Goal: Task Accomplishment & Management: Manage account settings

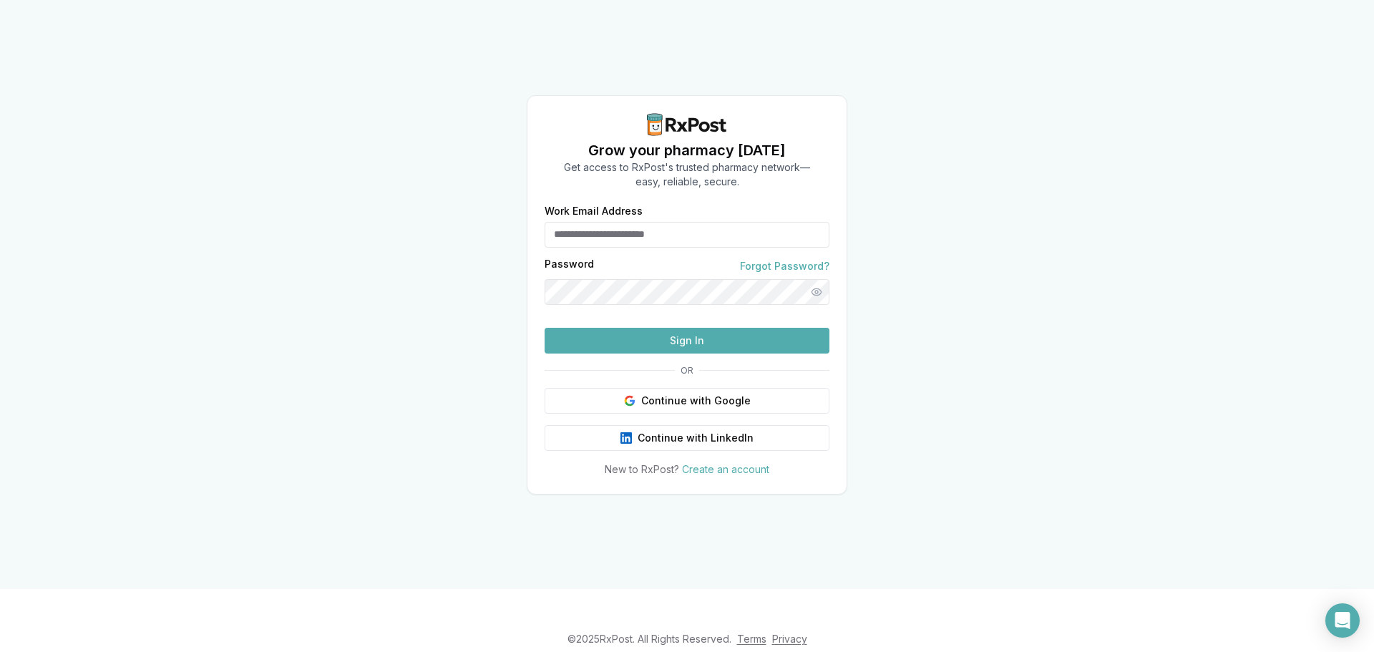
type input "**********"
click at [686, 354] on button "Sign In" at bounding box center [687, 341] width 285 height 26
click at [672, 354] on button "Sign In" at bounding box center [687, 341] width 285 height 26
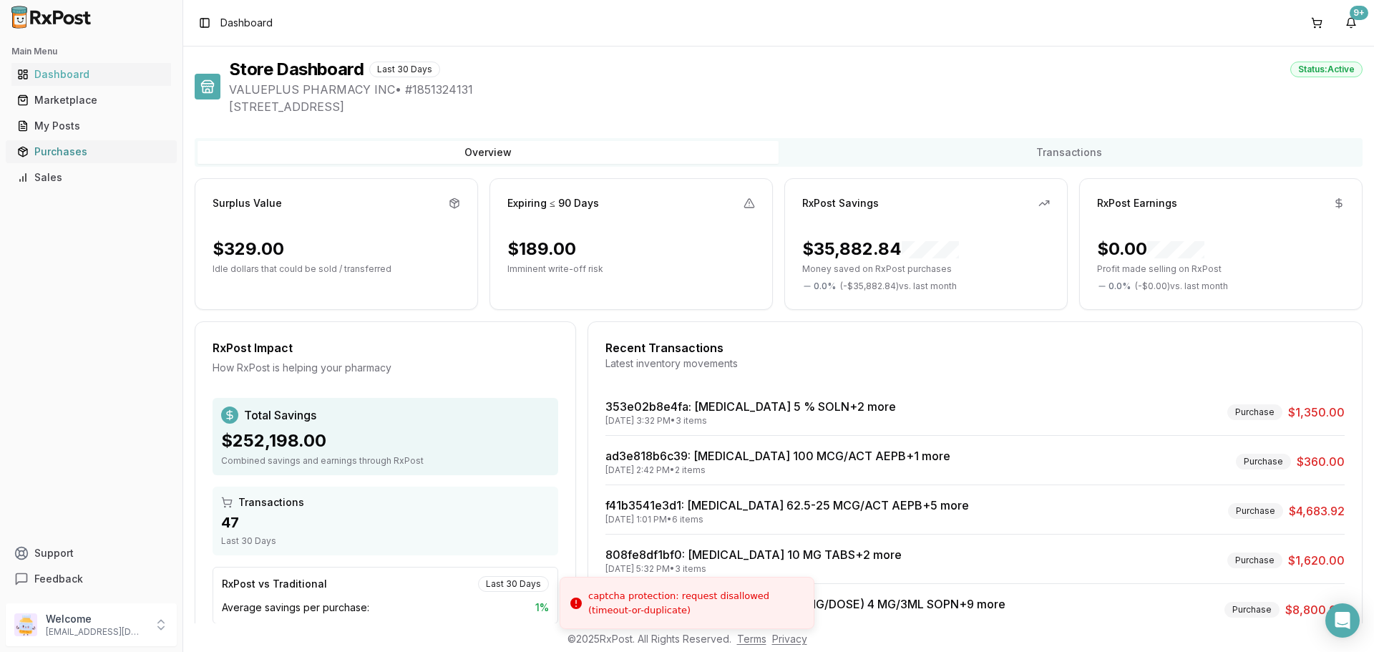
click at [57, 153] on div "Purchases" at bounding box center [91, 152] width 148 height 14
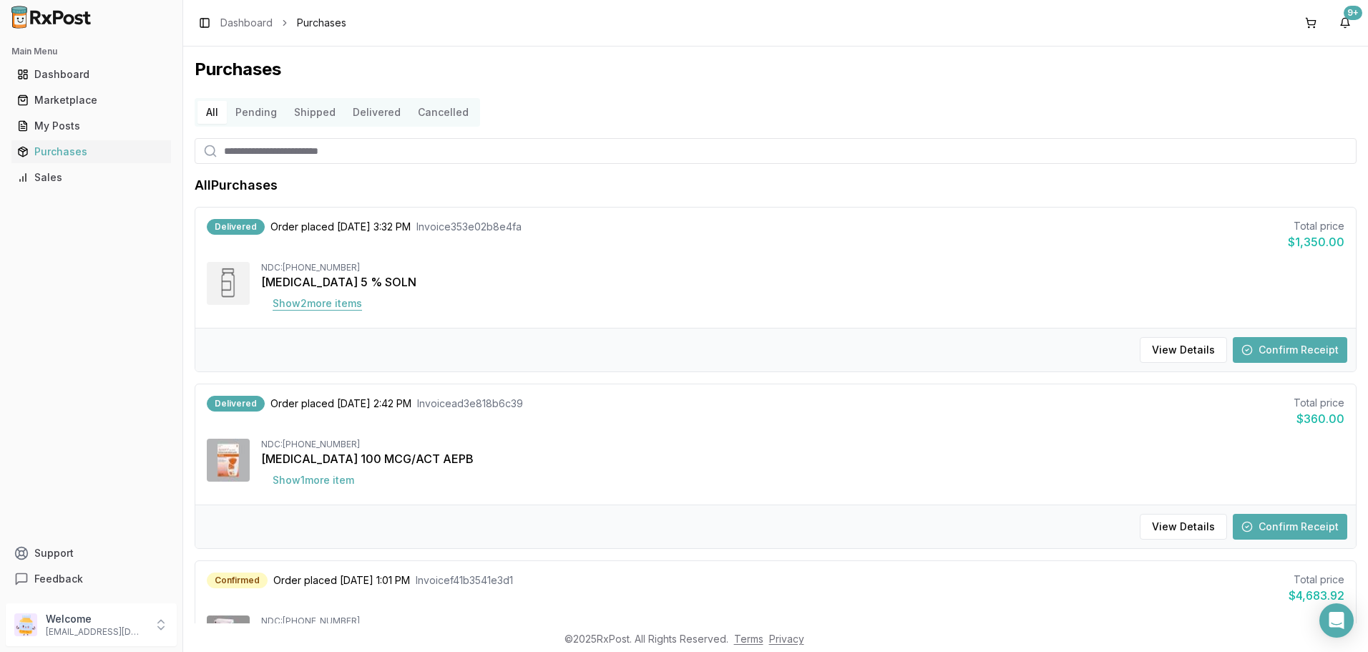
click at [311, 302] on button "Show 2 more item s" at bounding box center [317, 304] width 112 height 26
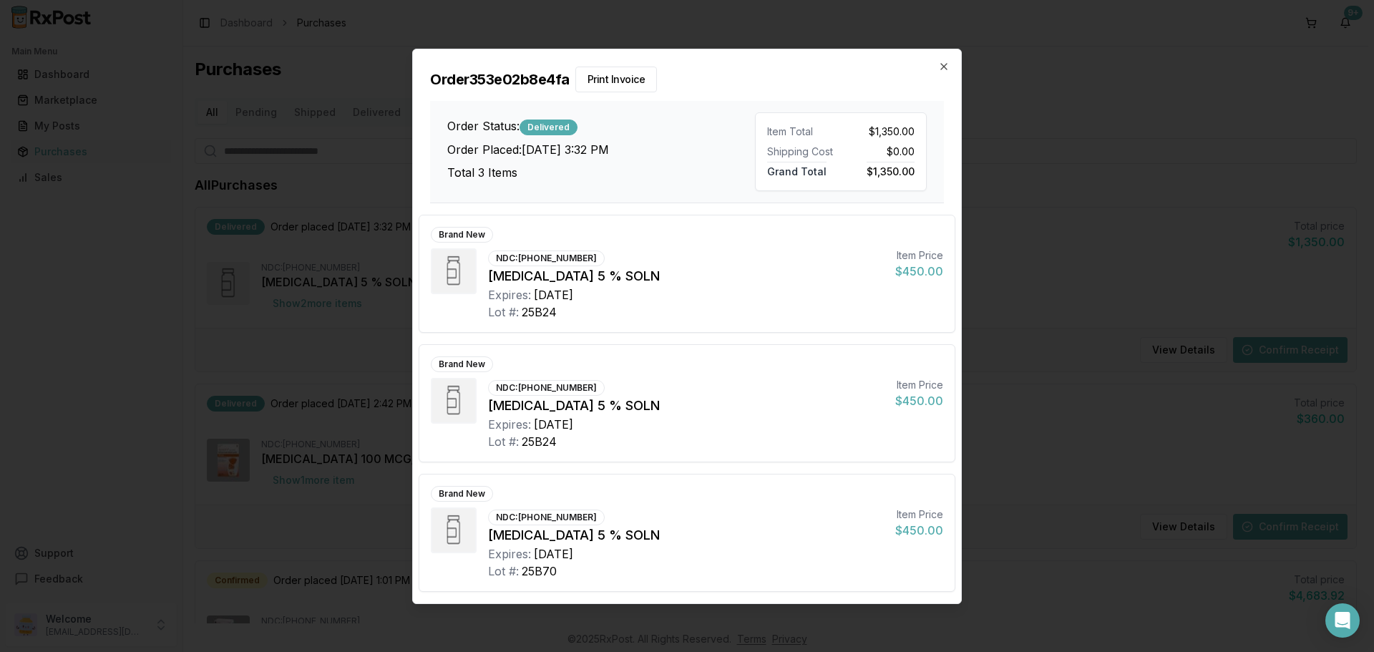
click at [953, 68] on div "Order 353e02b8e4fa Print Invoice Order Status: Delivered Order Placed: [DATE] 3…" at bounding box center [687, 126] width 548 height 154
click at [939, 61] on icon "button" at bounding box center [943, 66] width 11 height 11
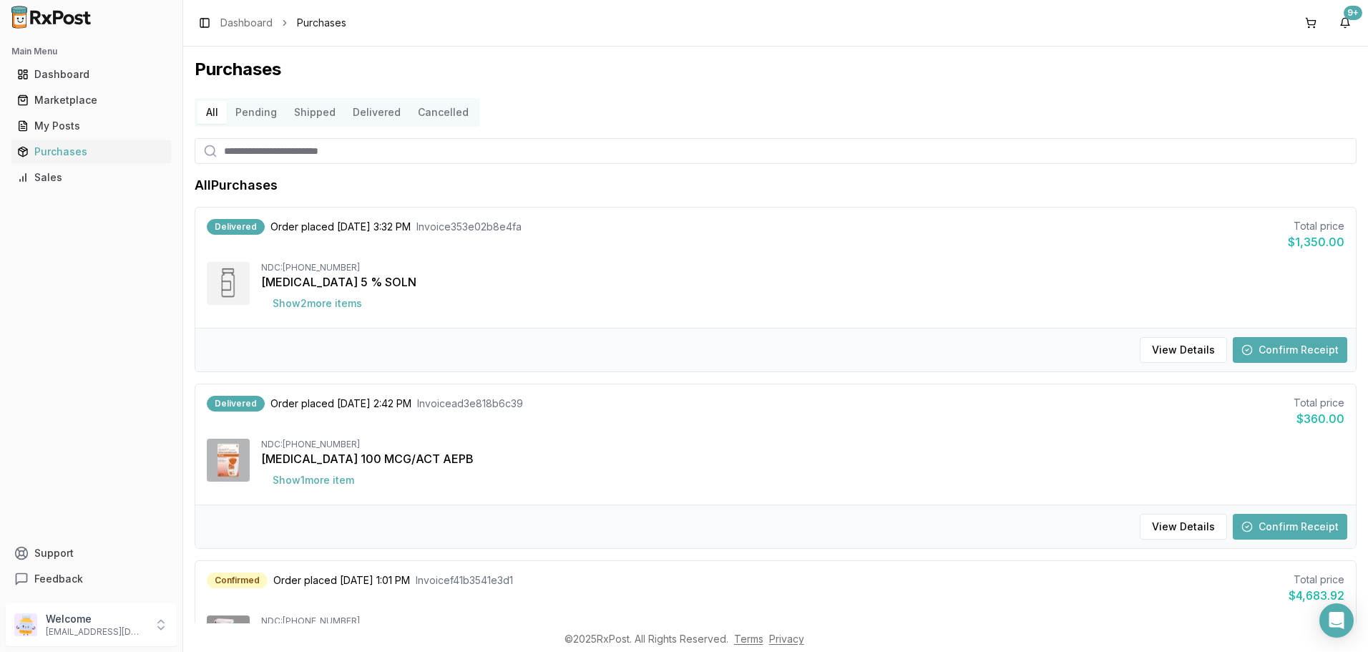
click at [1260, 340] on button "Confirm Receipt" at bounding box center [1290, 350] width 115 height 26
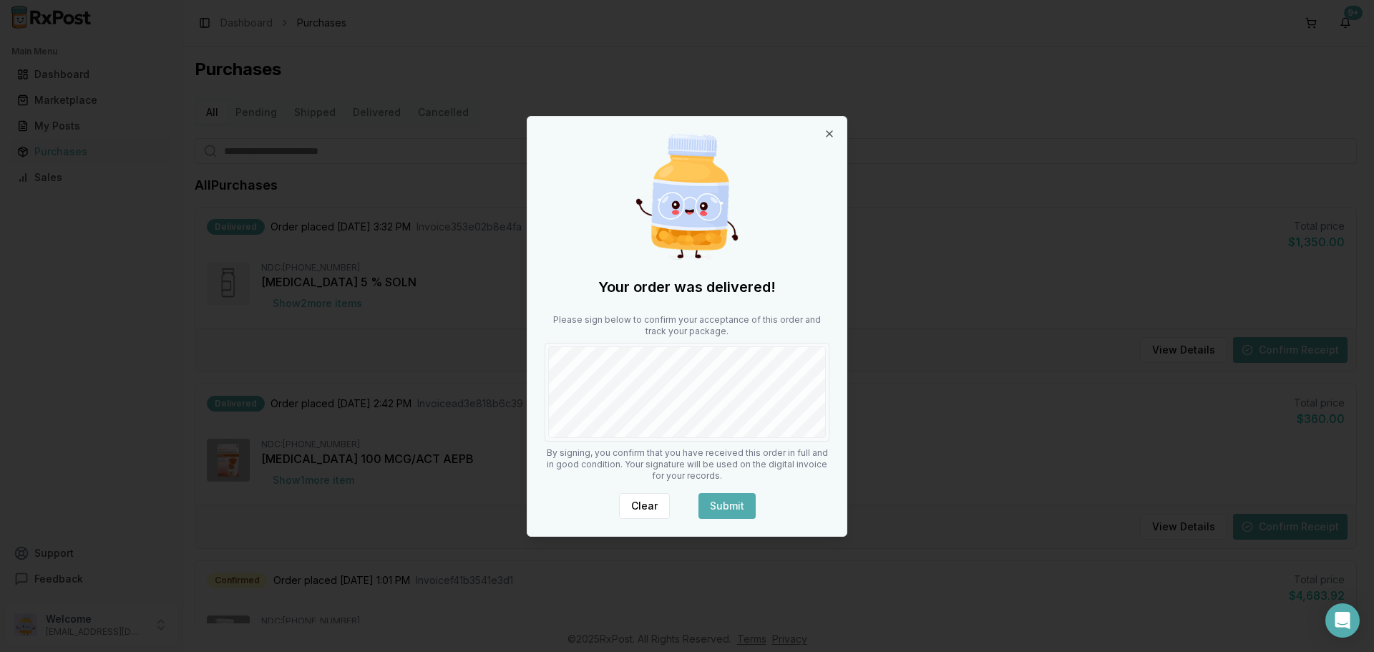
click at [731, 501] on button "Submit" at bounding box center [727, 506] width 57 height 26
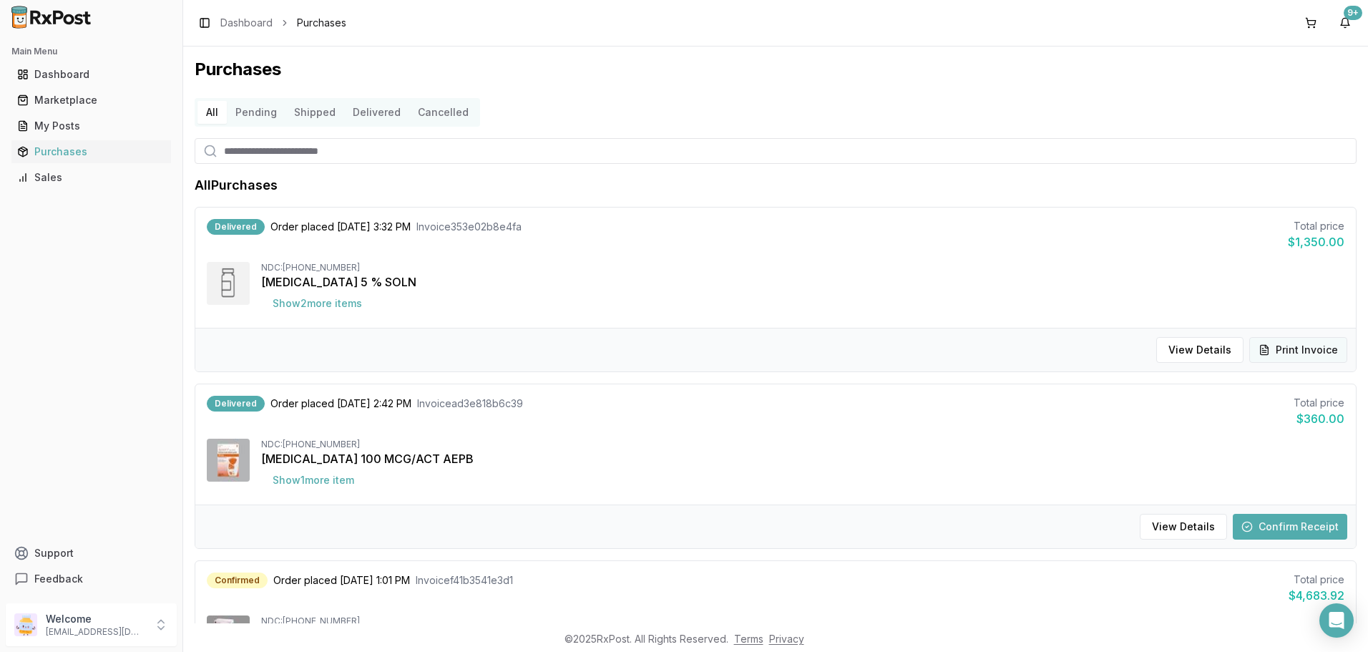
click at [1292, 339] on button "Print Invoice" at bounding box center [1299, 350] width 98 height 26
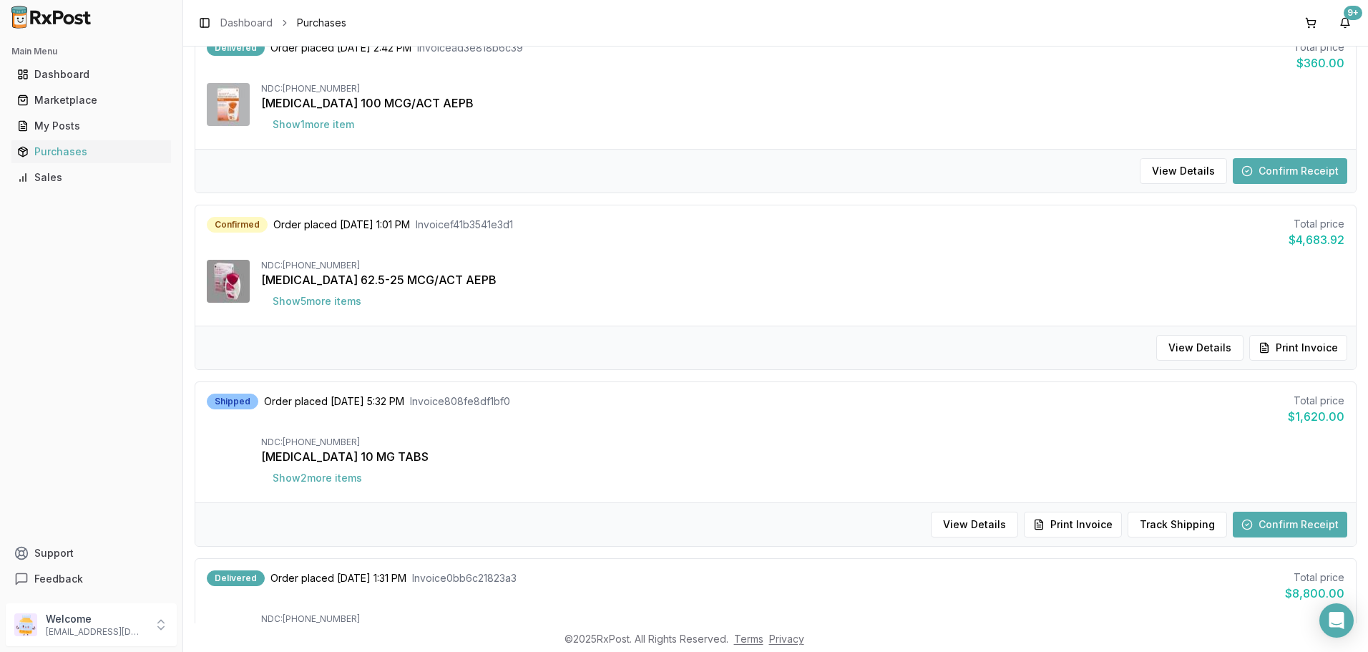
scroll to position [501, 0]
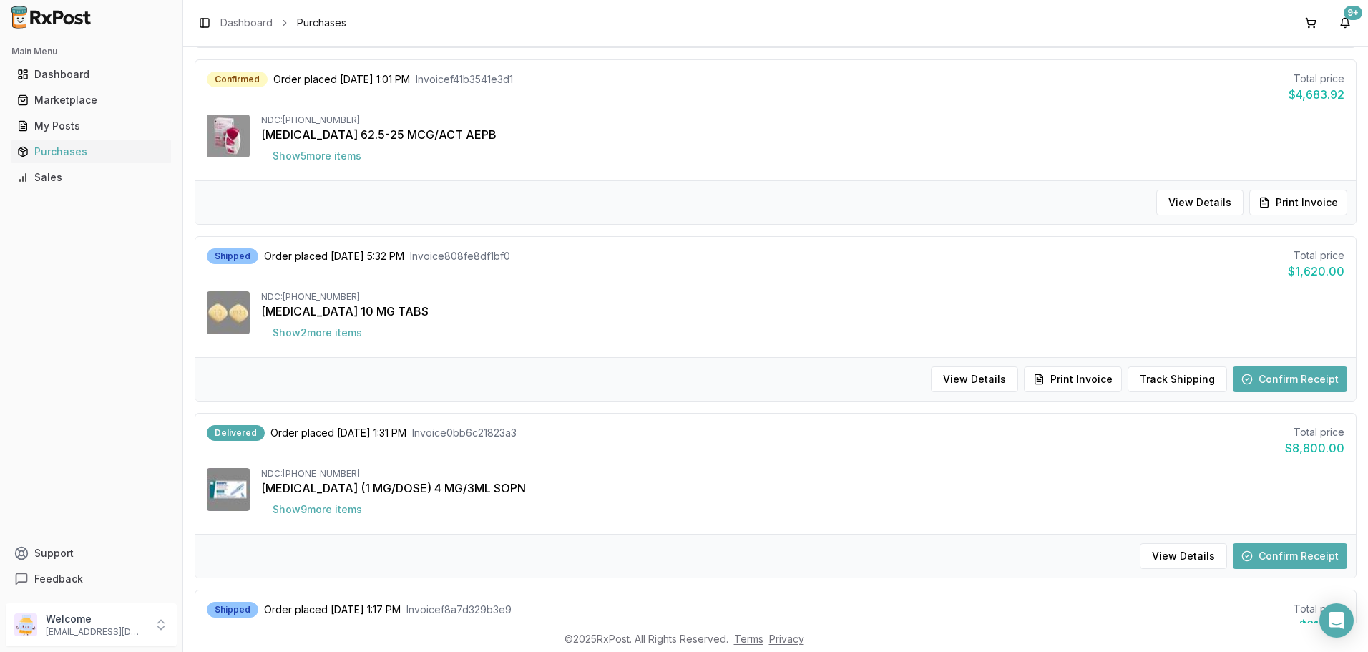
click at [1295, 560] on button "Confirm Receipt" at bounding box center [1290, 556] width 115 height 26
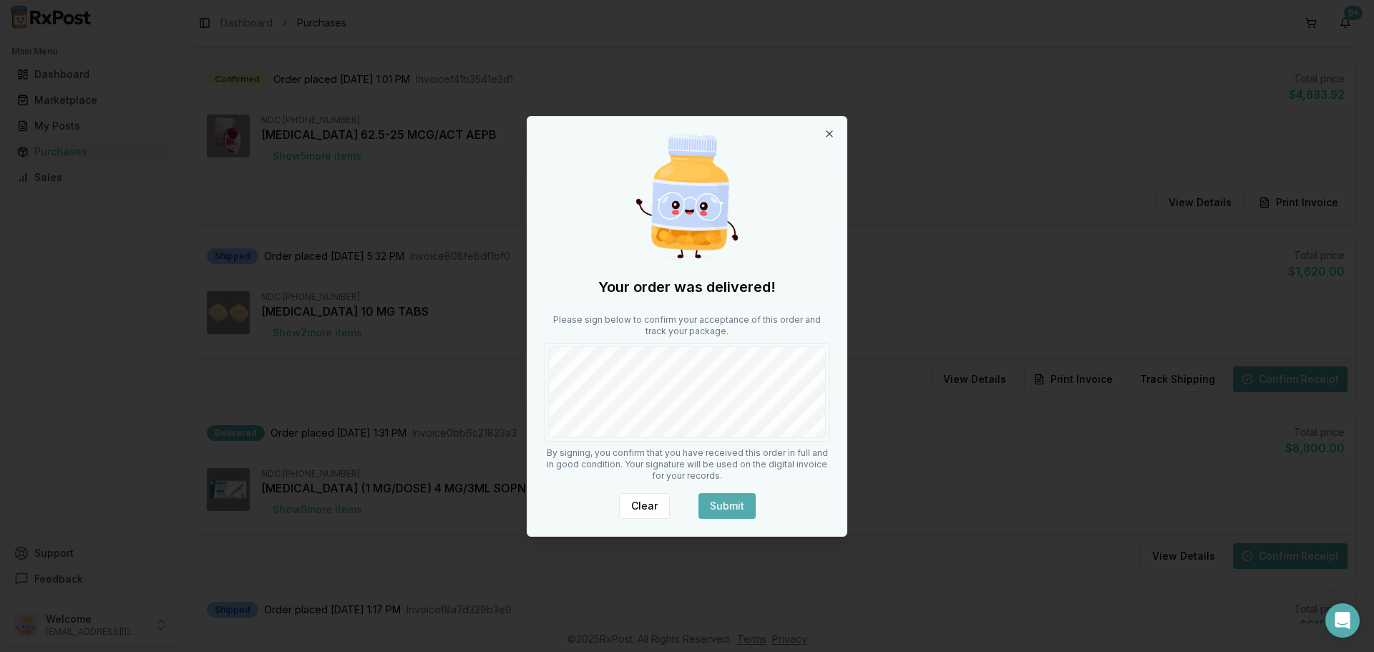
drag, startPoint x: 731, startPoint y: 503, endPoint x: 732, endPoint y: 485, distance: 18.6
click at [734, 504] on button "Submit" at bounding box center [727, 506] width 57 height 26
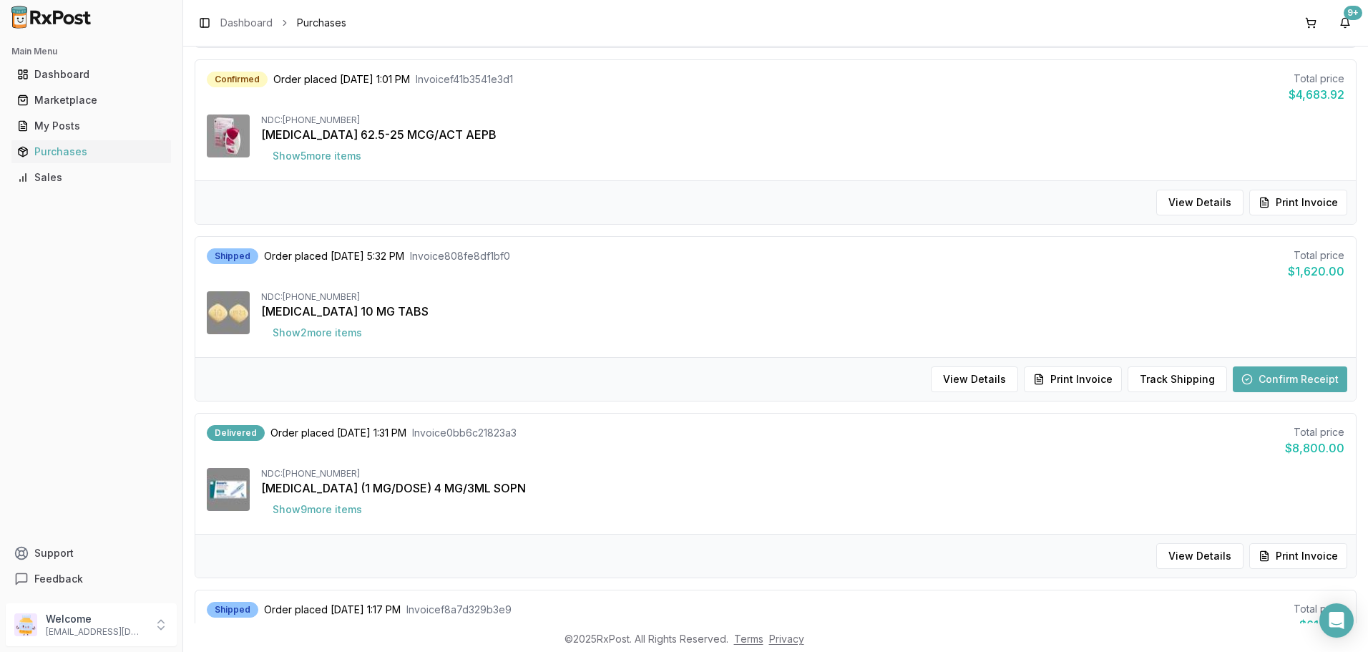
drag, startPoint x: 1289, startPoint y: 553, endPoint x: 1111, endPoint y: 482, distance: 192.1
click at [1289, 553] on button "Print Invoice" at bounding box center [1299, 556] width 98 height 26
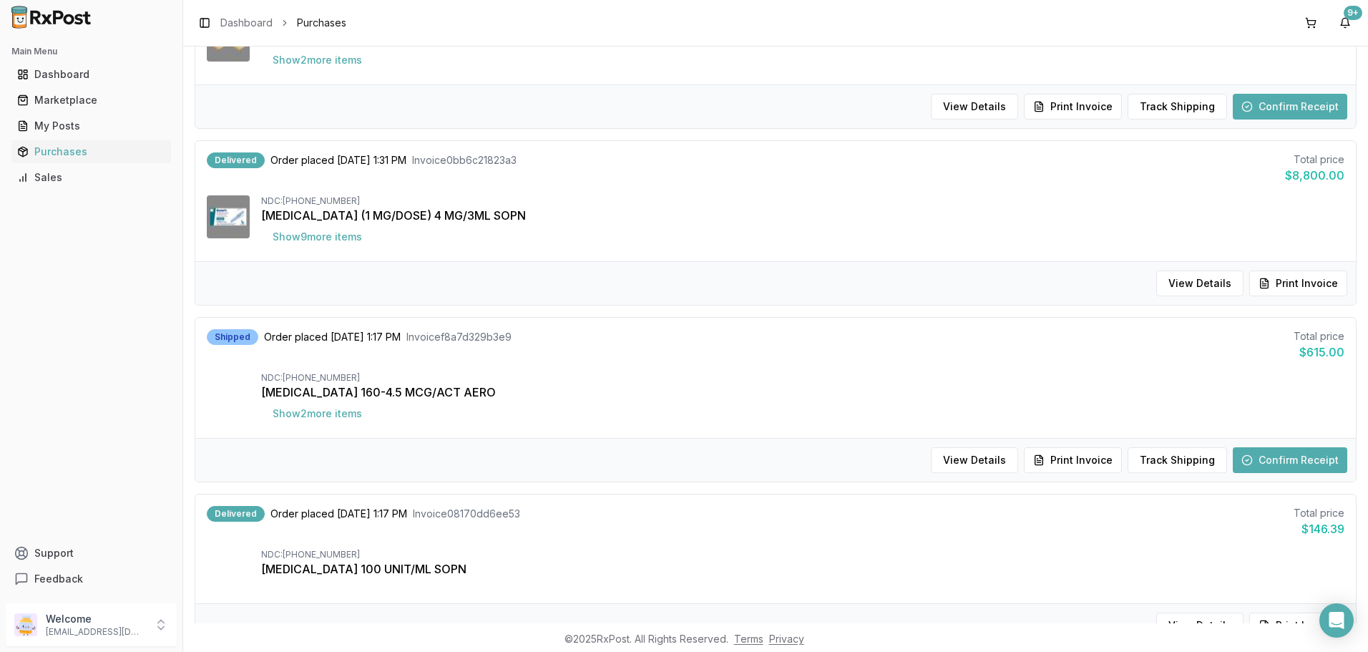
scroll to position [787, 0]
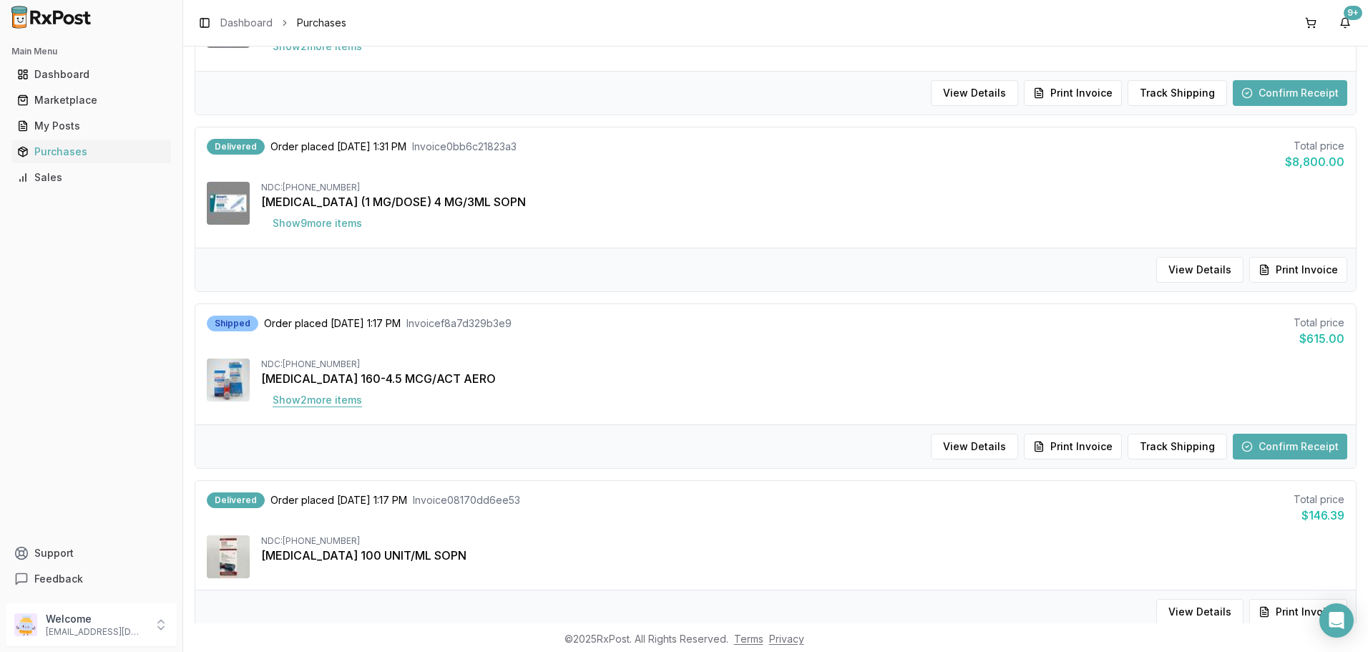
click at [330, 399] on button "Show 2 more item s" at bounding box center [317, 400] width 112 height 26
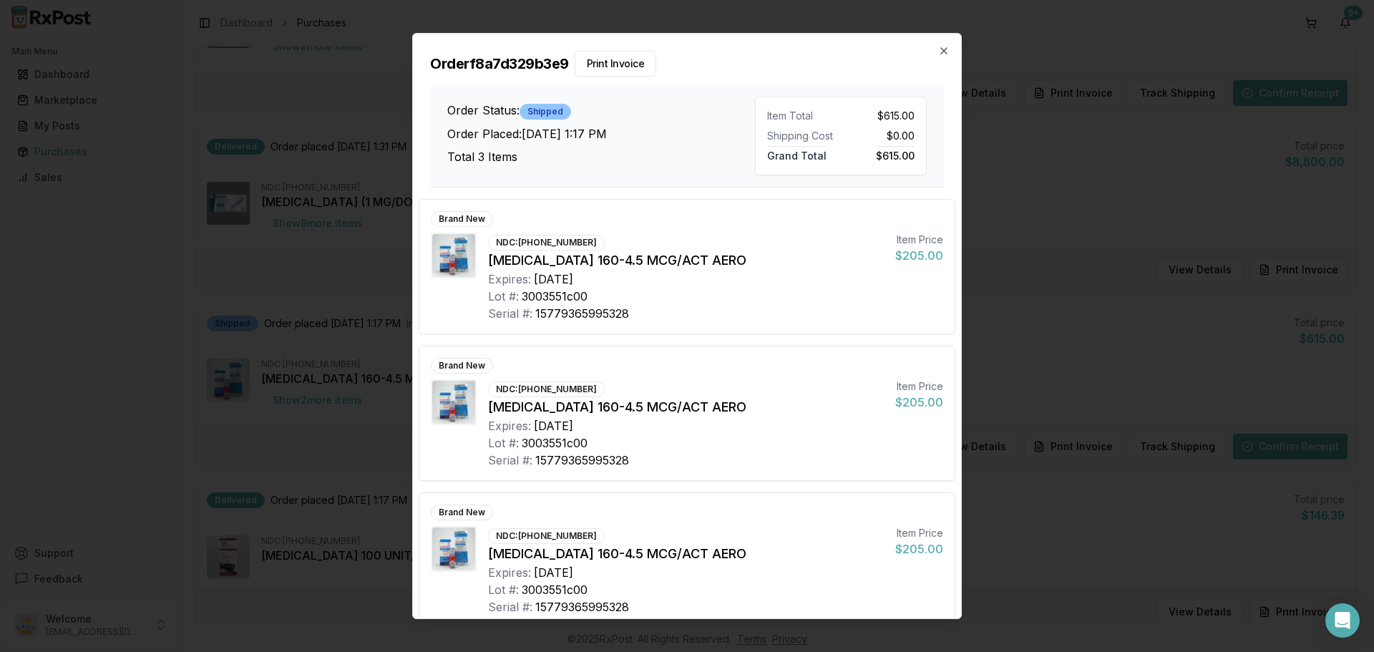
click at [950, 54] on div "Order f8a7d329b3e9 Print Invoice Order Status: Shipped Order Placed: [DATE] 1:1…" at bounding box center [687, 111] width 548 height 154
click at [945, 52] on icon "button" at bounding box center [944, 51] width 6 height 6
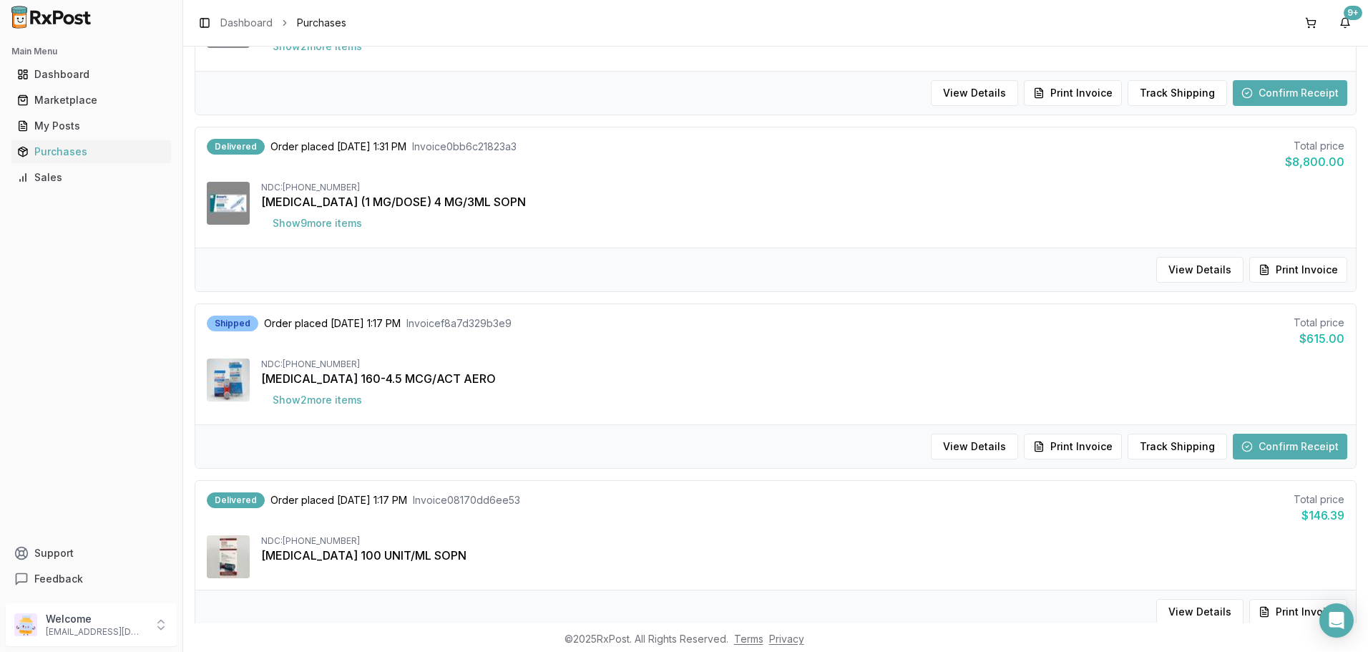
click at [1270, 449] on button "Confirm Receipt" at bounding box center [1290, 447] width 115 height 26
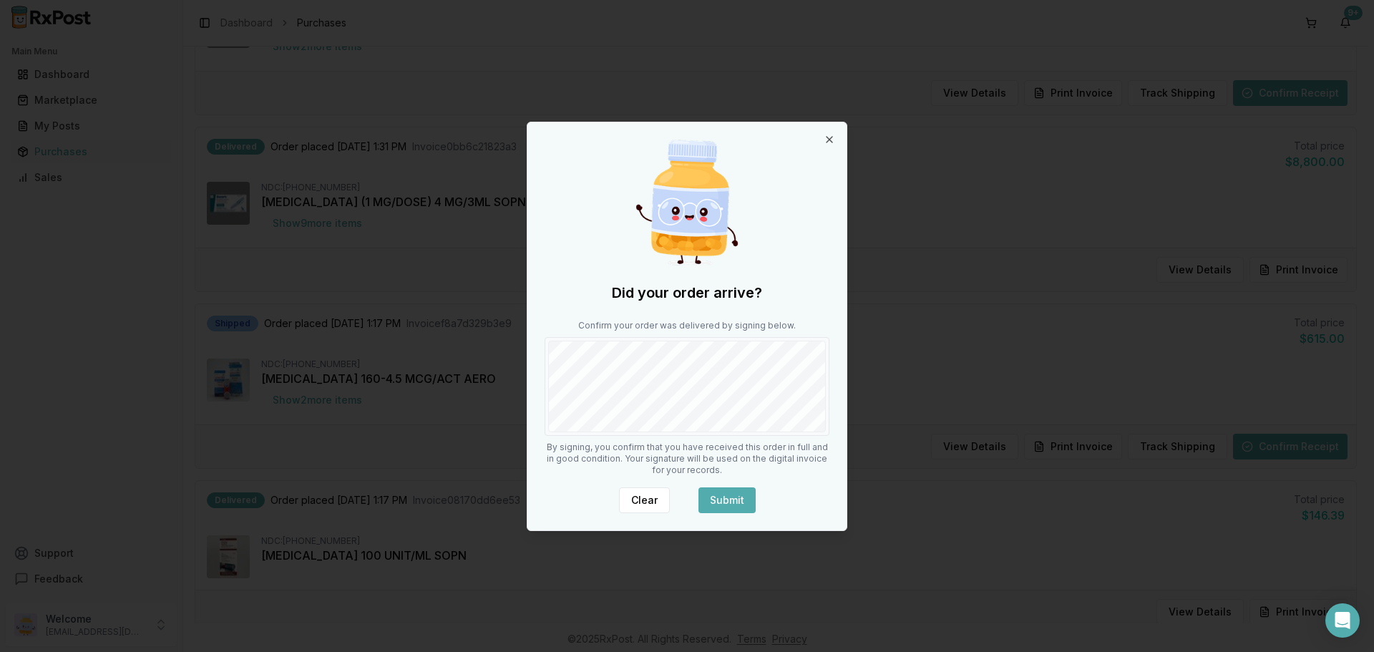
click at [739, 440] on div "Did your order arrive? Confirm your order was delivered by signing below. By si…" at bounding box center [686, 326] width 319 height 408
click at [733, 503] on button "Submit" at bounding box center [727, 500] width 57 height 26
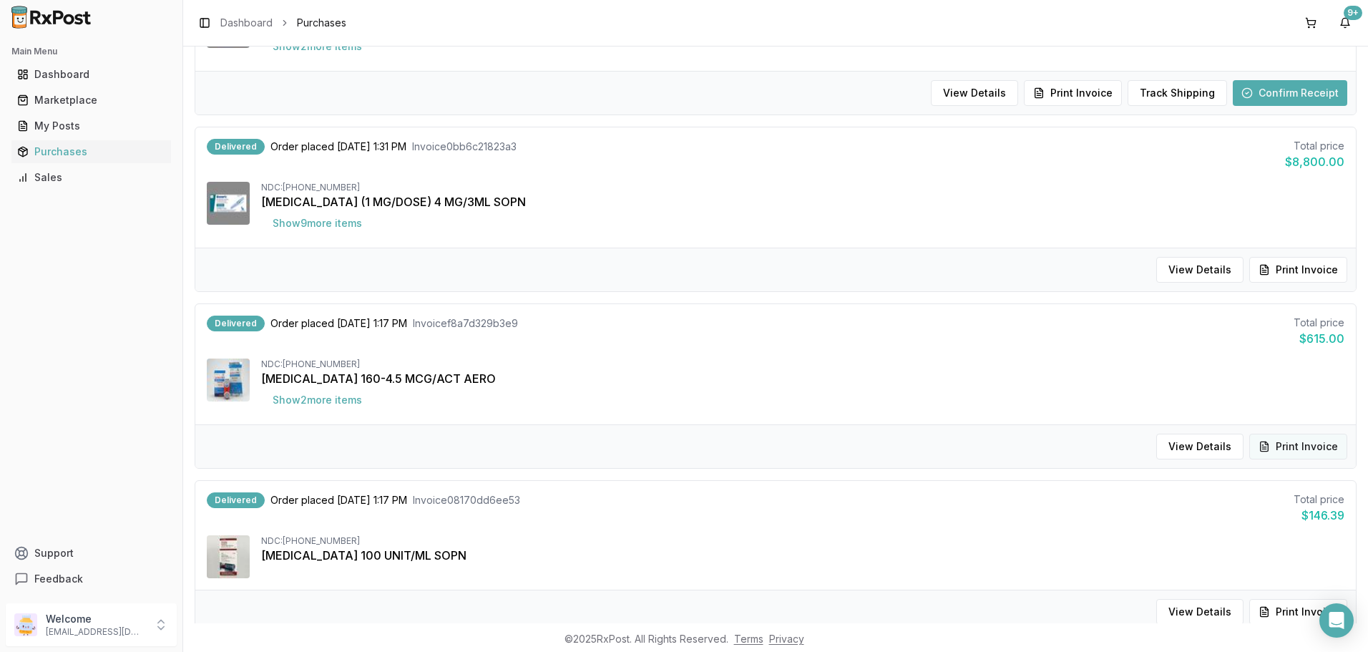
click at [1268, 456] on button "Print Invoice" at bounding box center [1299, 447] width 98 height 26
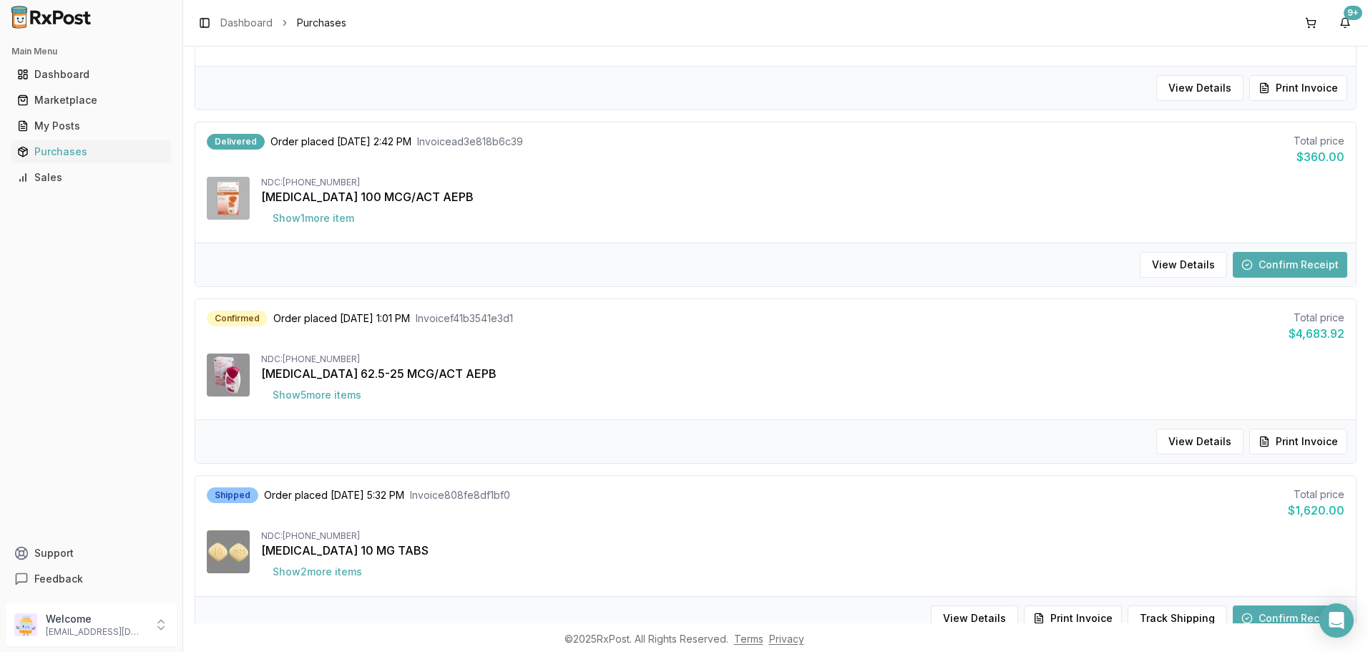
scroll to position [215, 0]
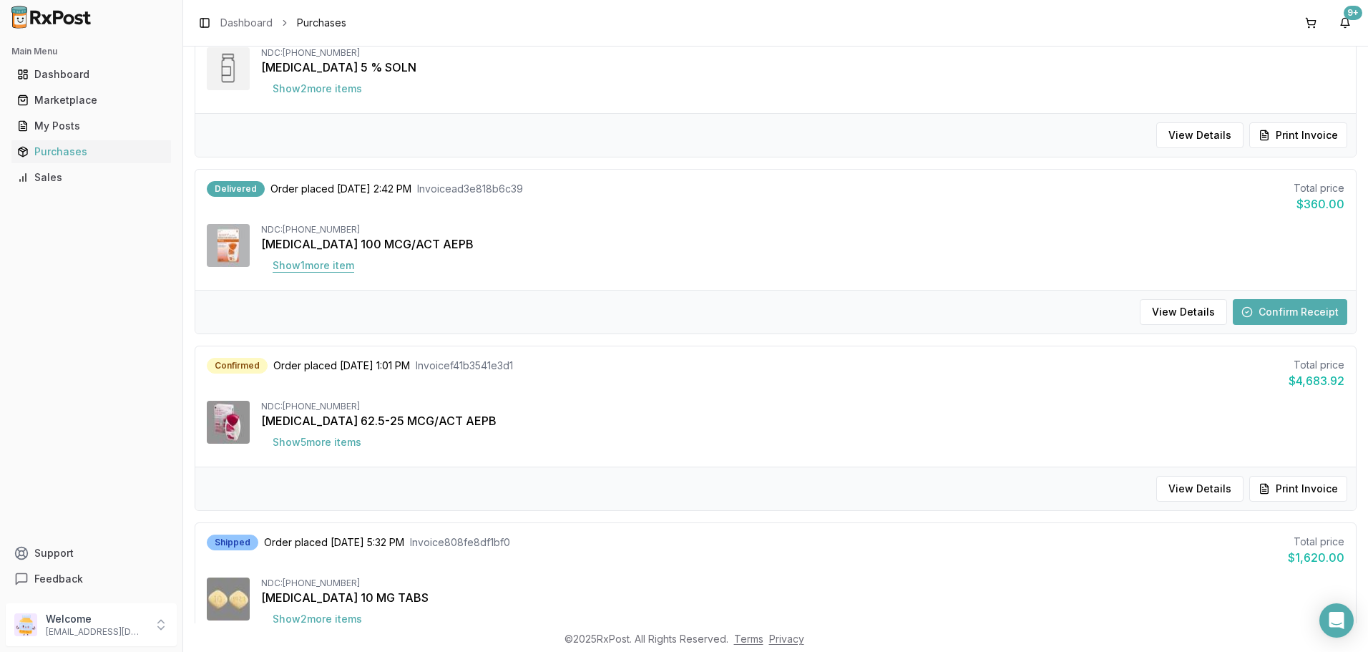
click at [338, 267] on button "Show 1 more item" at bounding box center [313, 266] width 104 height 26
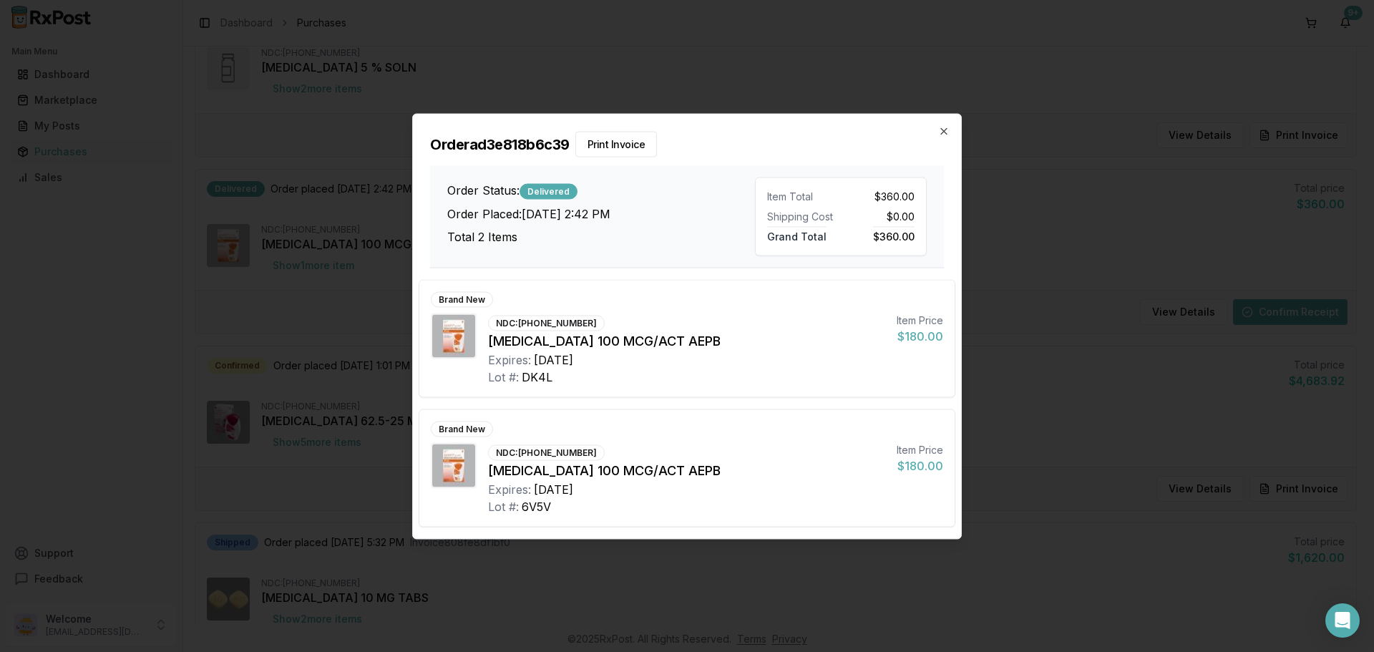
click at [955, 130] on div "Order ad3e818b6c39 Print Invoice Order Status: Delivered Order Placed: [DATE] 2…" at bounding box center [687, 191] width 548 height 154
click at [948, 127] on icon "button" at bounding box center [943, 130] width 11 height 11
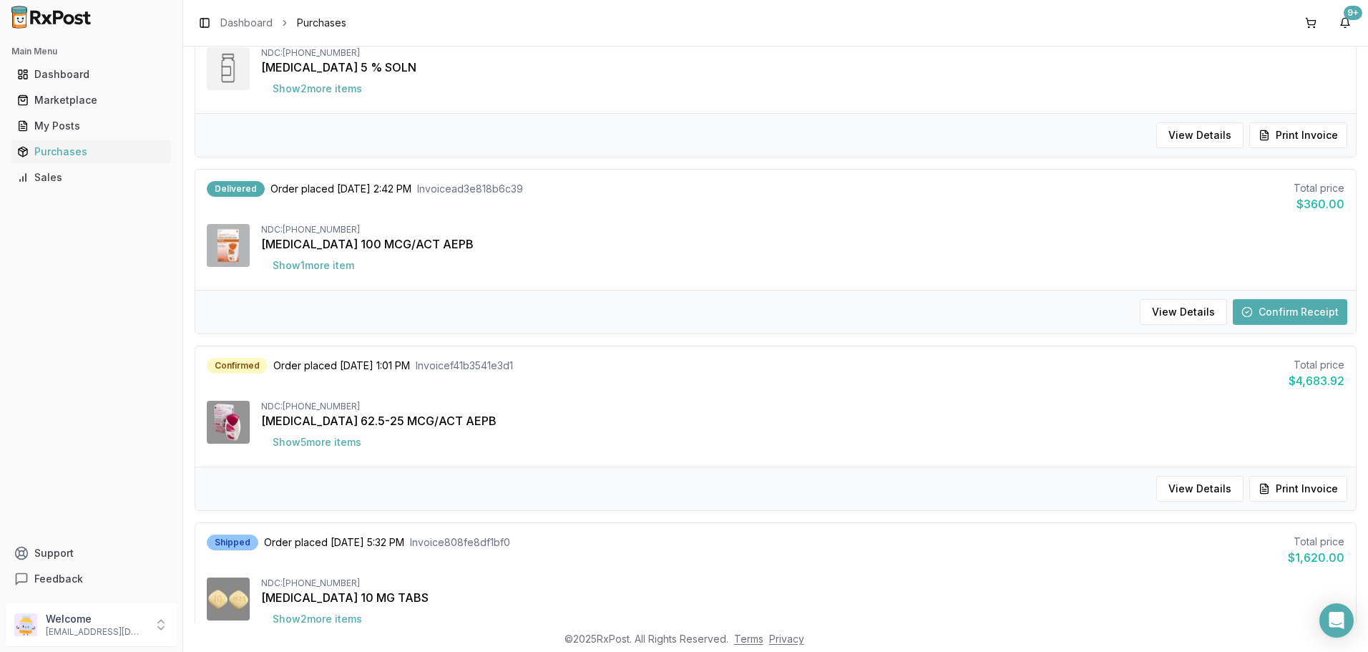
click at [1328, 321] on button "Confirm Receipt" at bounding box center [1290, 312] width 115 height 26
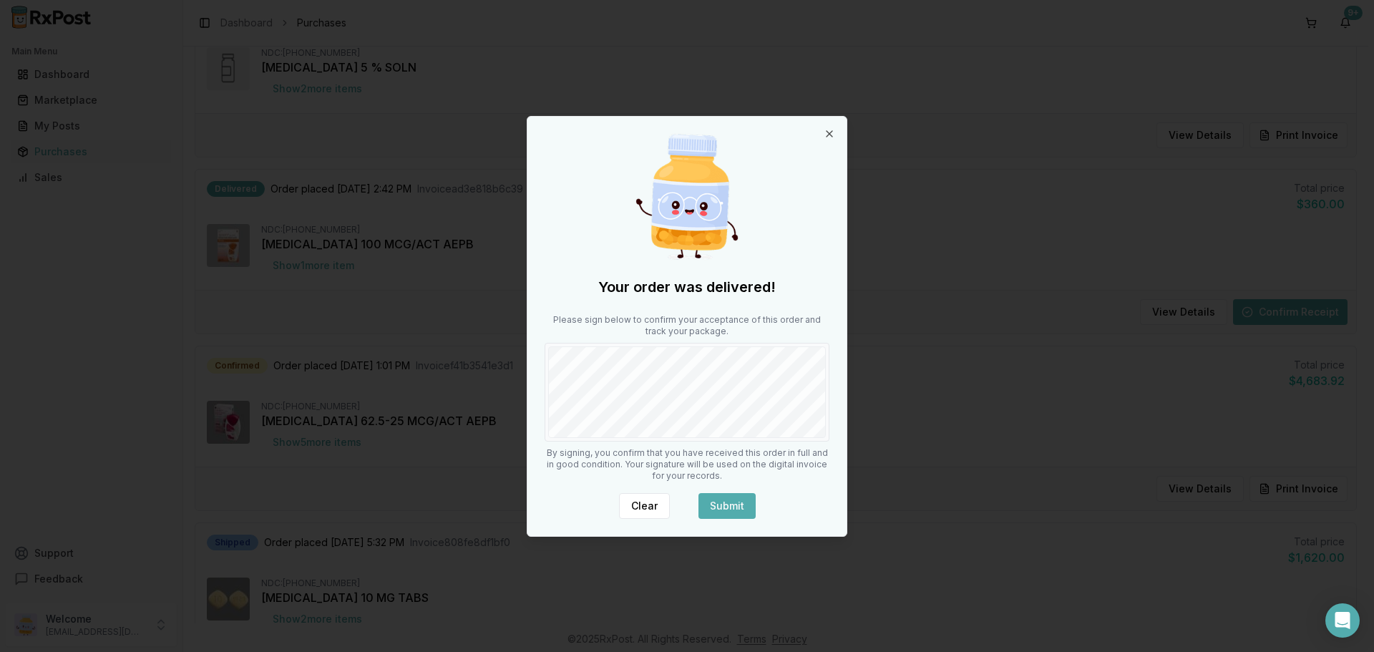
click at [742, 505] on button "Submit" at bounding box center [727, 506] width 57 height 26
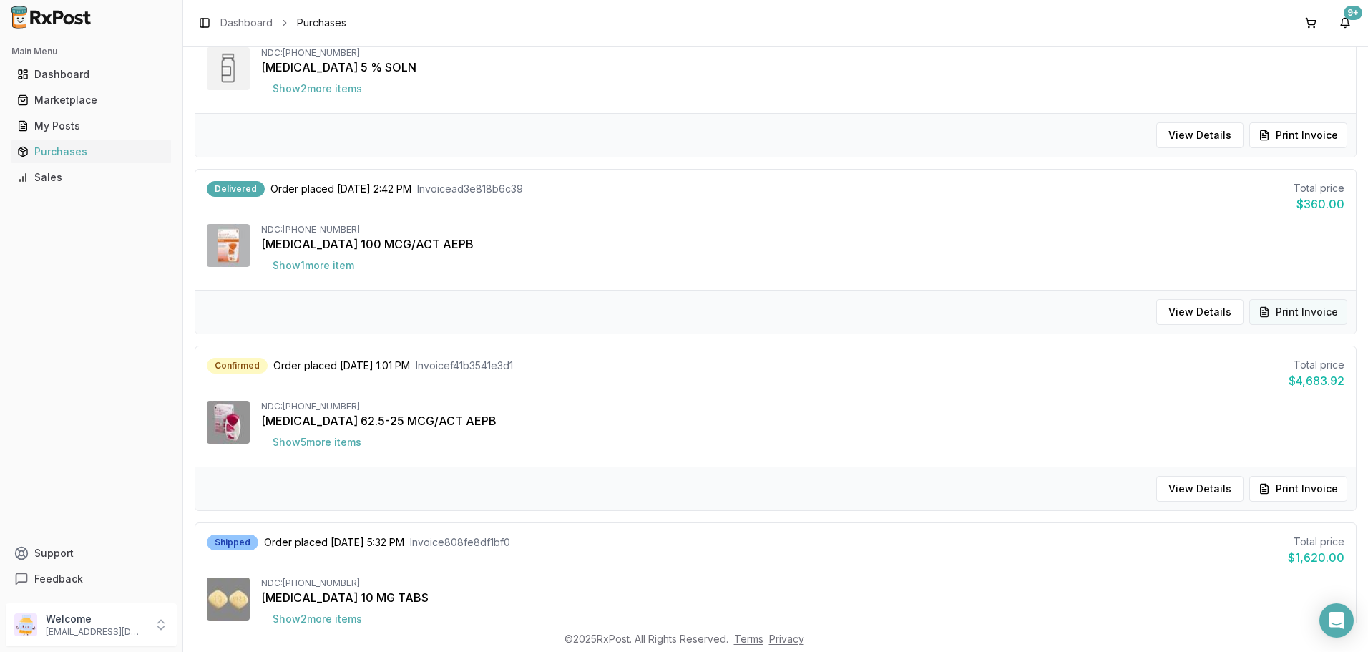
click at [1281, 305] on button "Print Invoice" at bounding box center [1299, 312] width 98 height 26
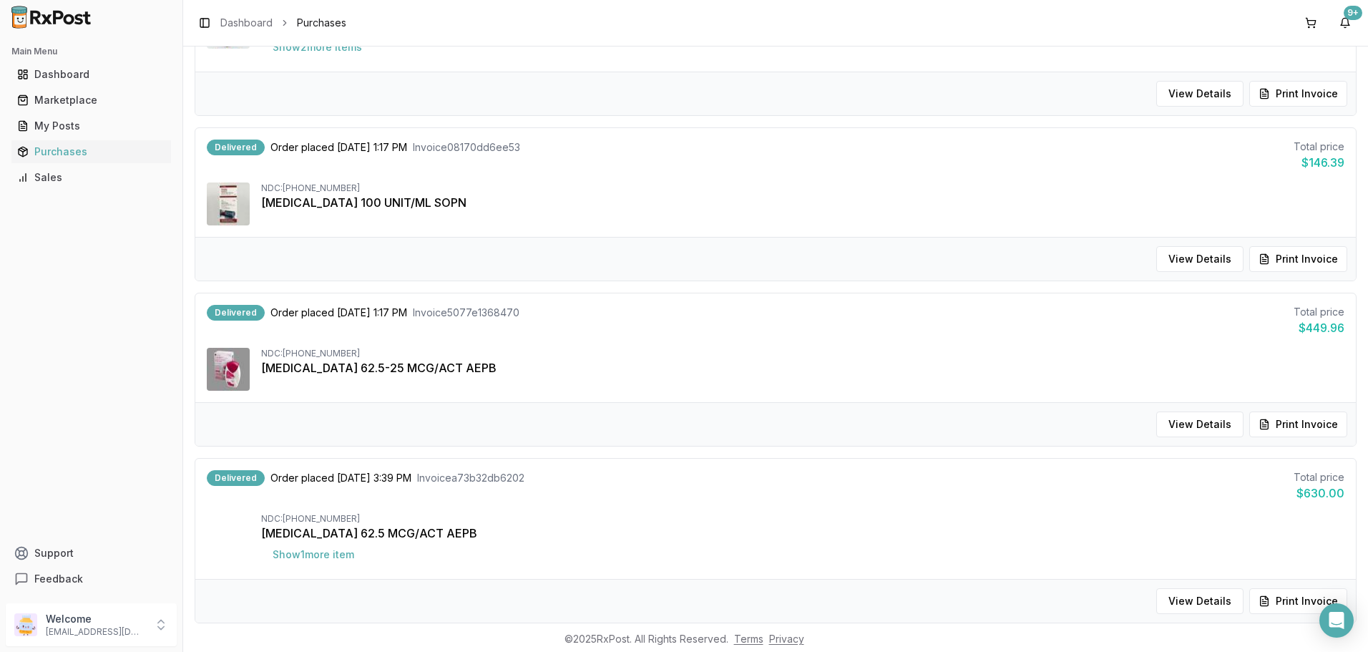
scroll to position [1074, 0]
